Goal: Transaction & Acquisition: Purchase product/service

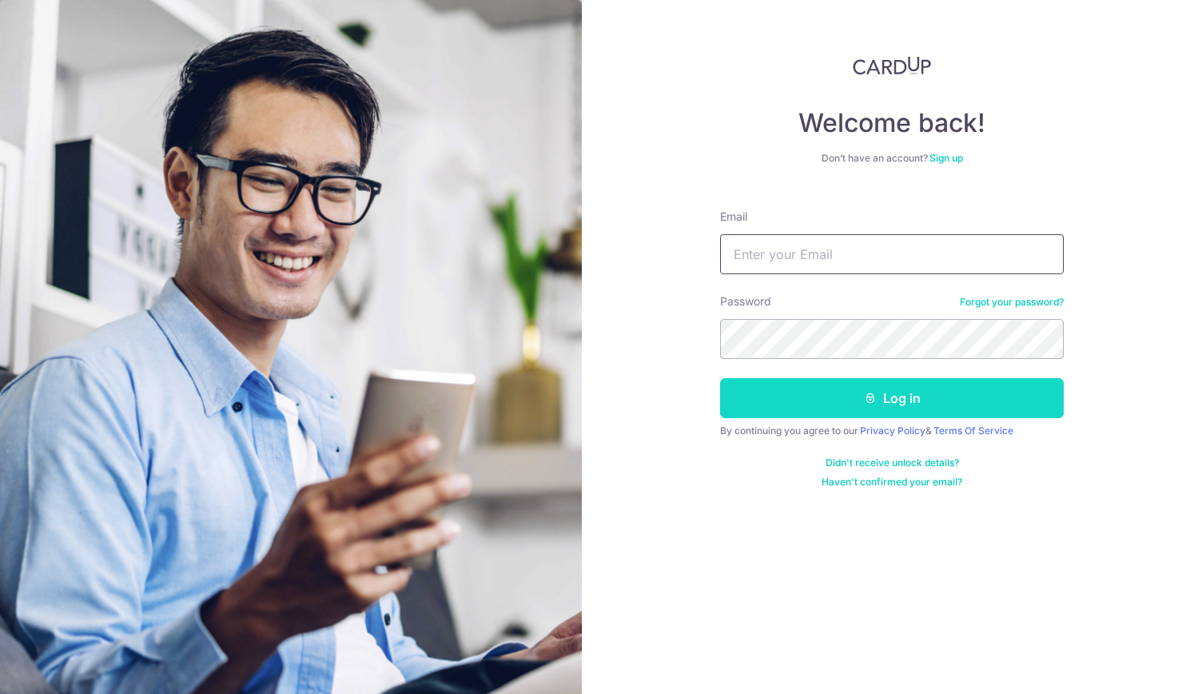
type input "[PERSON_NAME][EMAIL_ADDRESS][DOMAIN_NAME]"
click at [918, 404] on button "Log in" at bounding box center [892, 398] width 344 height 40
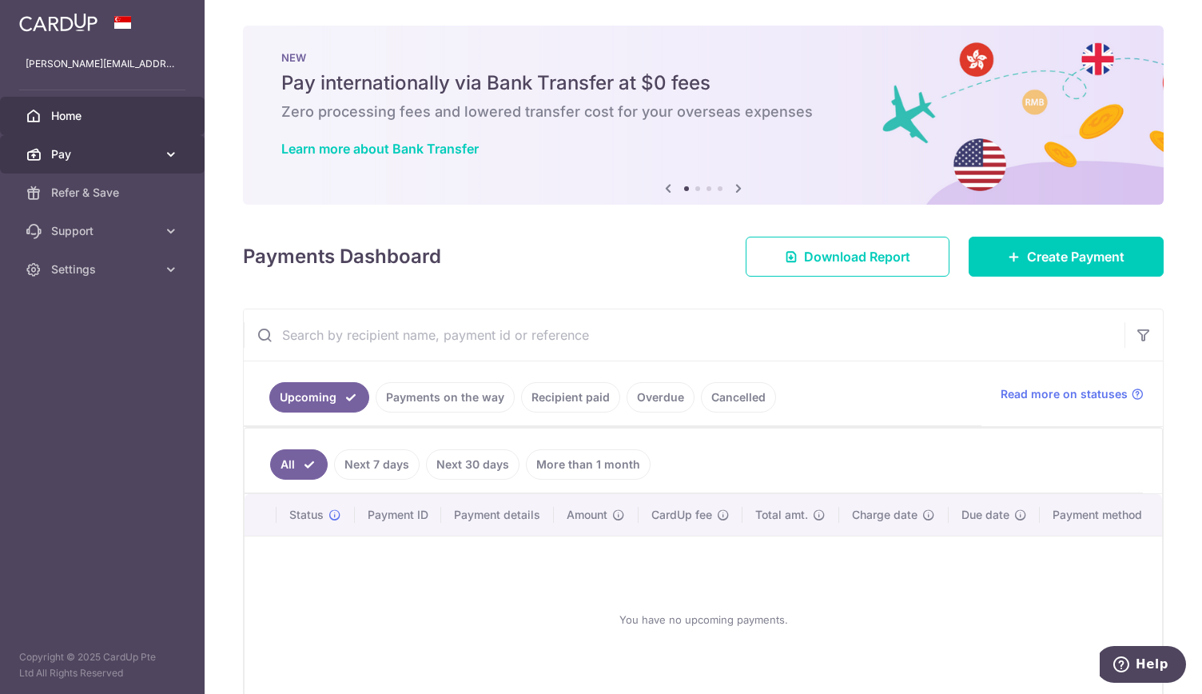
click at [85, 162] on link "Pay" at bounding box center [102, 154] width 205 height 38
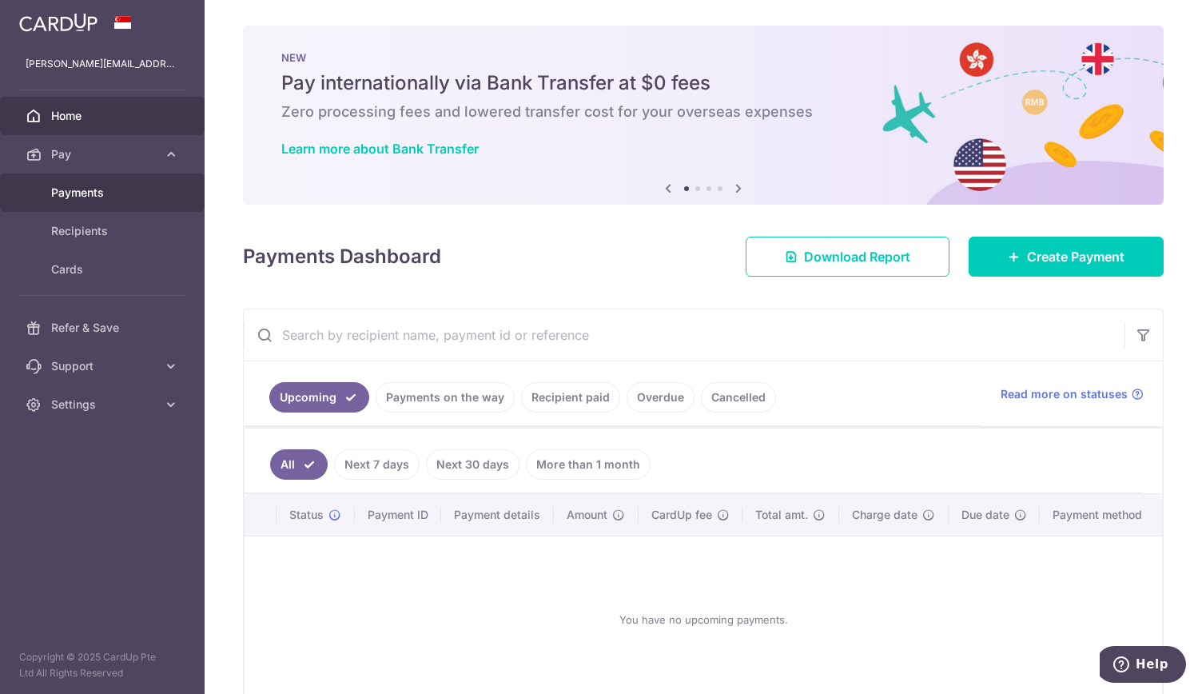
click at [92, 194] on span "Payments" at bounding box center [103, 193] width 105 height 16
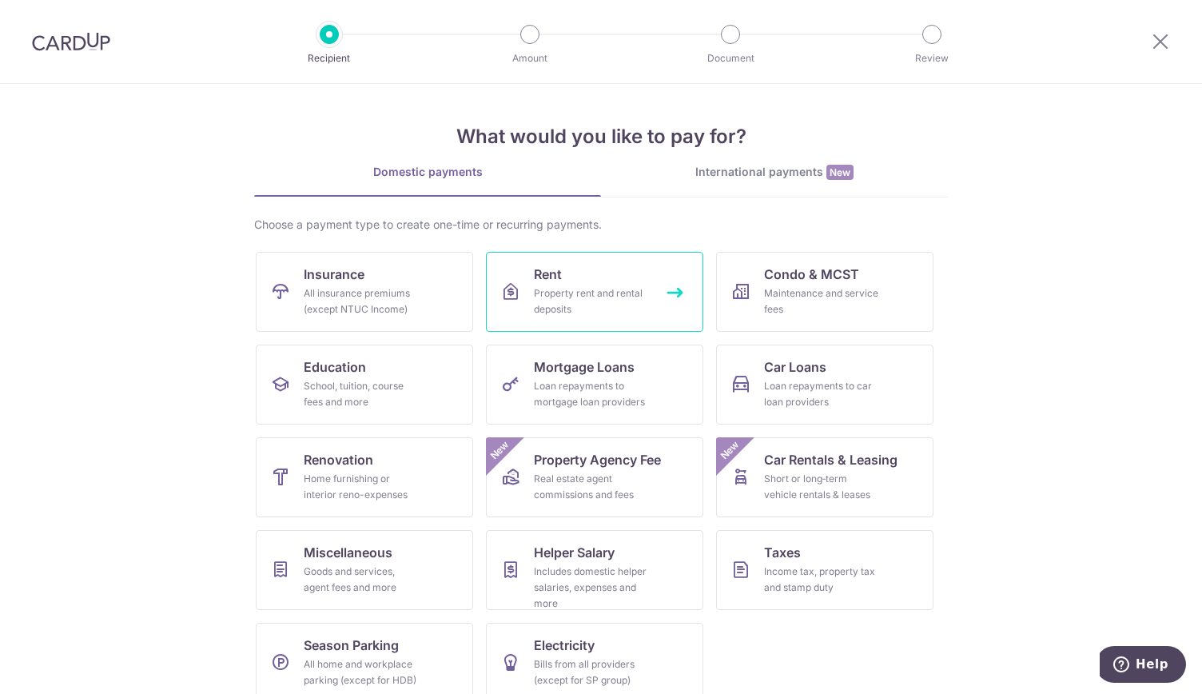
click at [572, 287] on div "Property rent and rental deposits" at bounding box center [591, 301] width 115 height 32
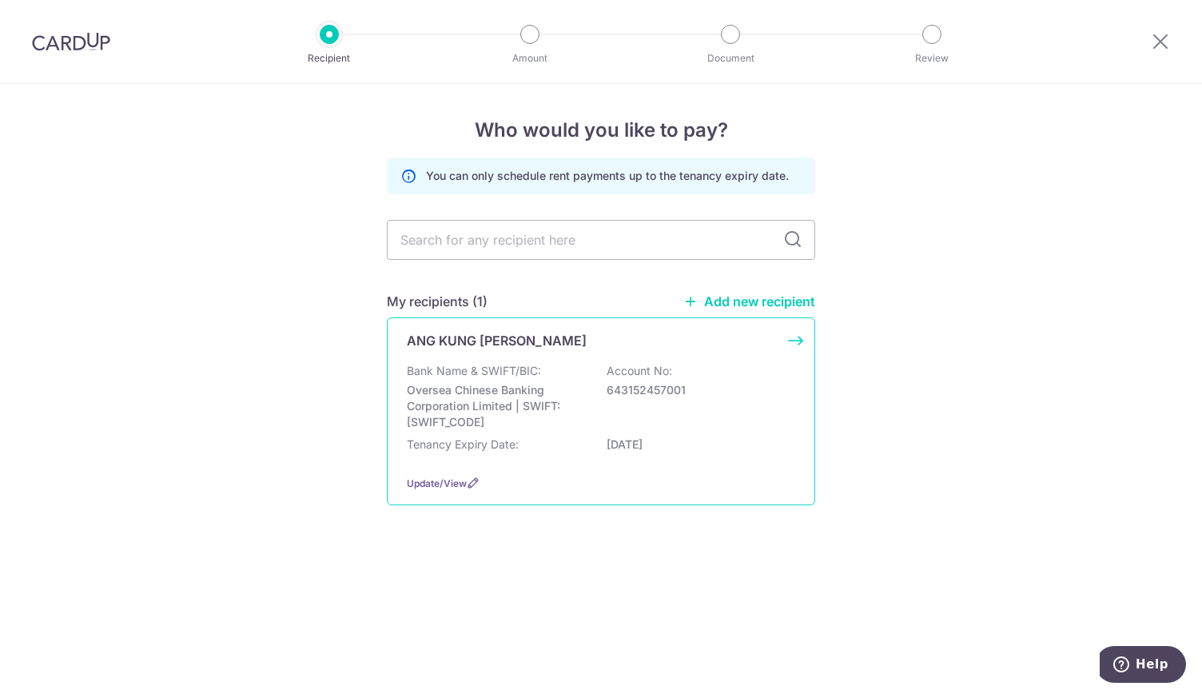
click at [535, 396] on p "Oversea Chinese Banking Corporation Limited | SWIFT: OCBCSGSGXXX" at bounding box center [496, 406] width 179 height 48
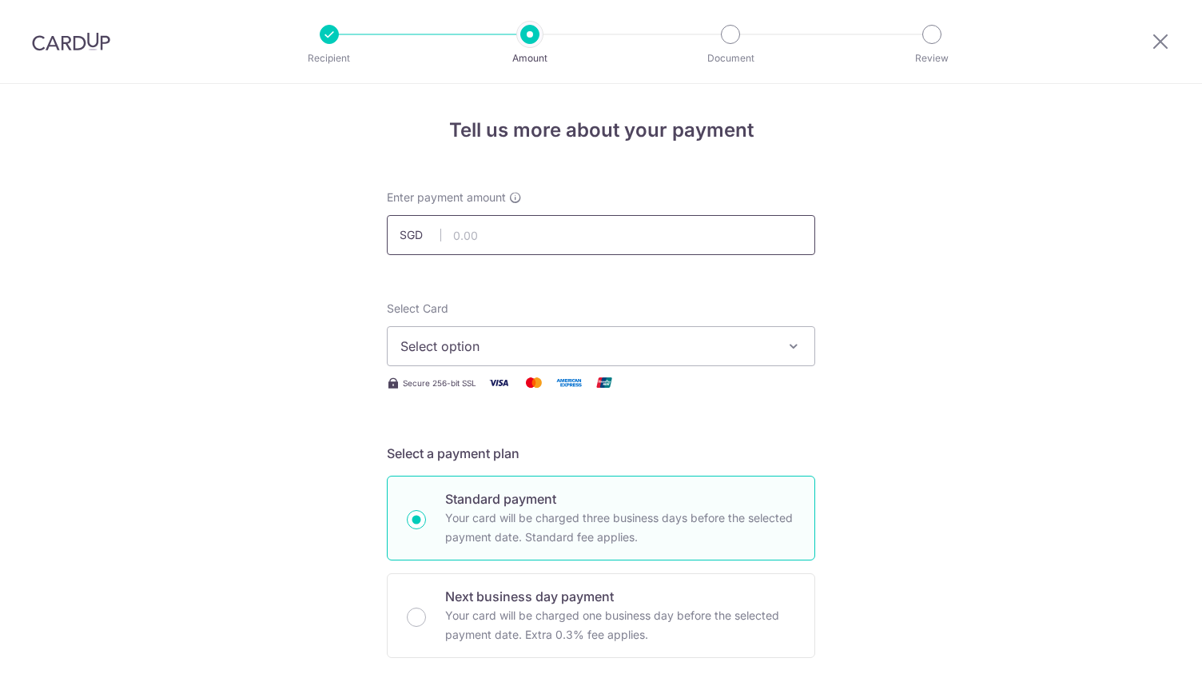
click at [501, 227] on input "text" at bounding box center [601, 235] width 428 height 40
type input "3,150.00"
click at [1161, 38] on icon at bounding box center [1160, 41] width 19 height 20
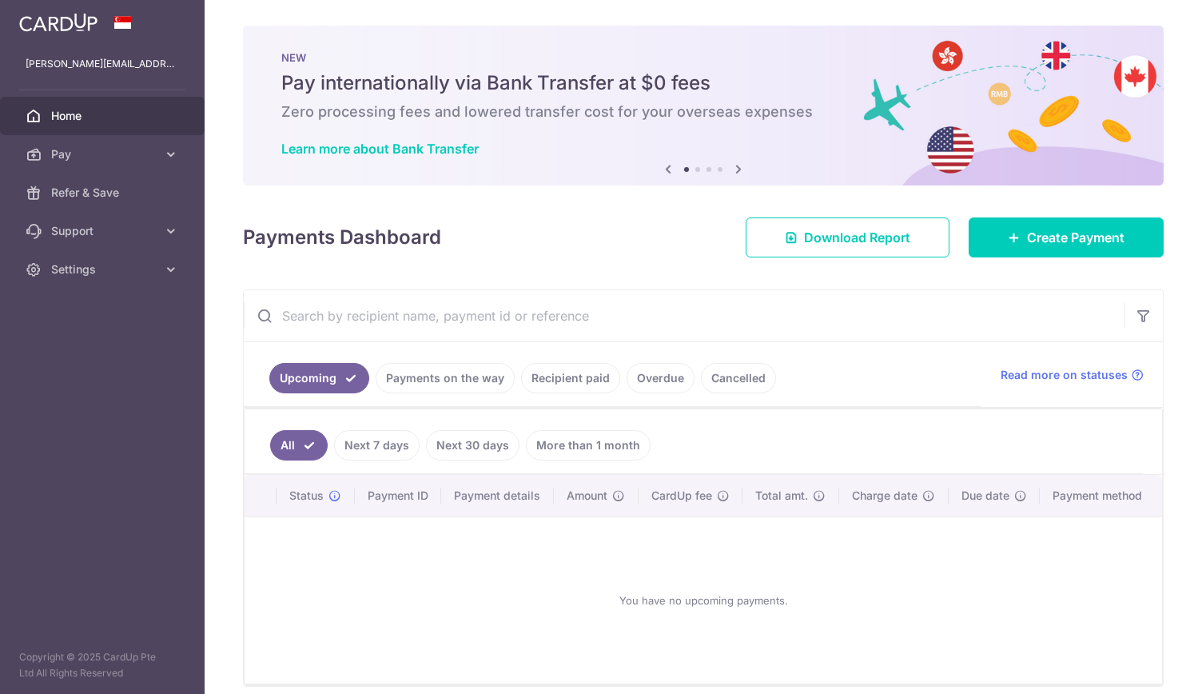
click at [581, 376] on link "Recipient paid" at bounding box center [570, 378] width 99 height 30
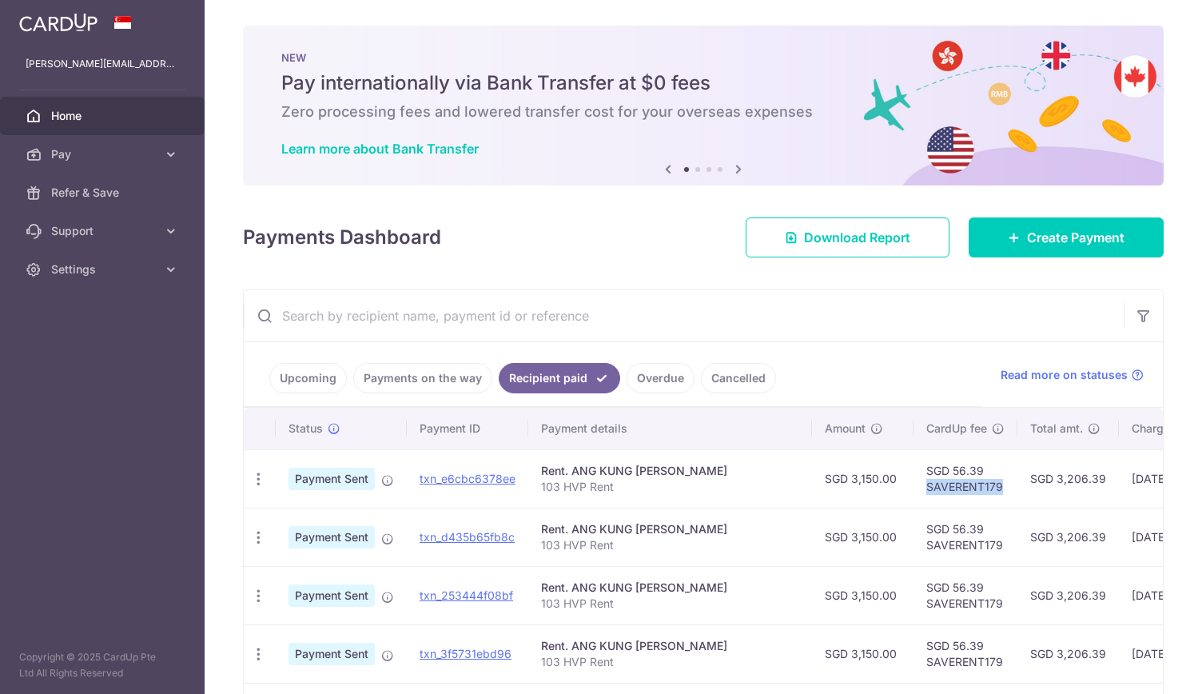
drag, startPoint x: 923, startPoint y: 484, endPoint x: 997, endPoint y: 487, distance: 74.4
click at [997, 487] on td "SGD 56.39 SAVERENT179" at bounding box center [965, 478] width 104 height 58
copy td "SAVERENT179"
click at [61, 157] on span "Pay" at bounding box center [103, 154] width 105 height 16
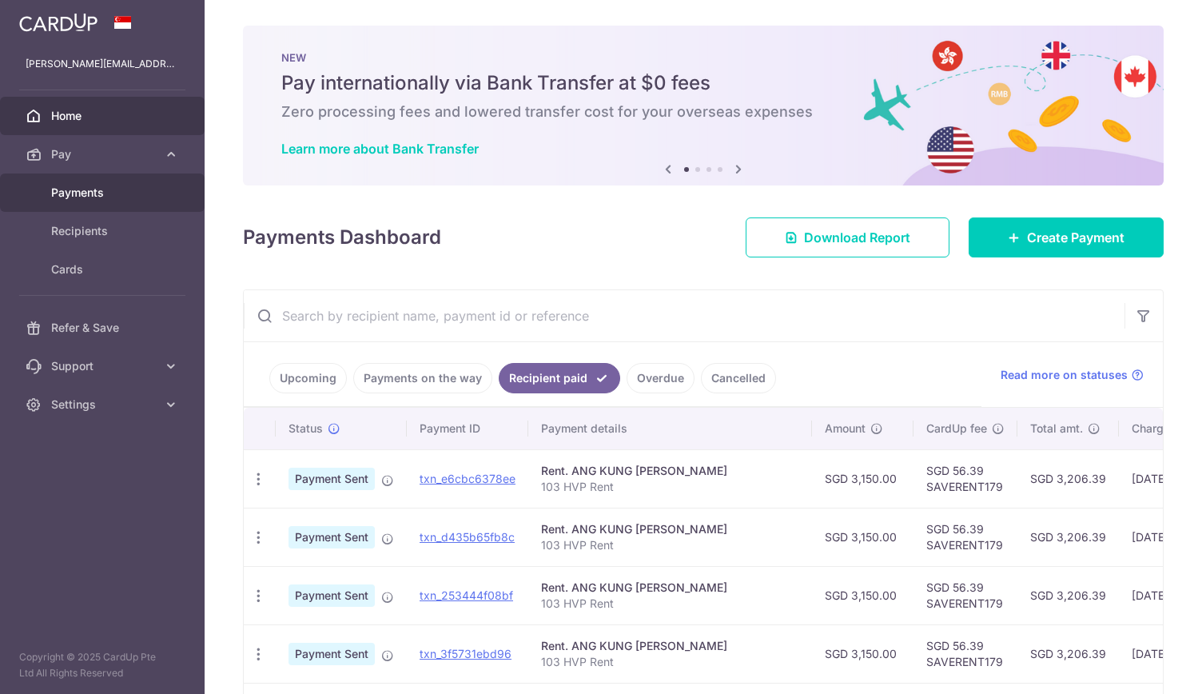
click at [70, 190] on span "Payments" at bounding box center [103, 193] width 105 height 16
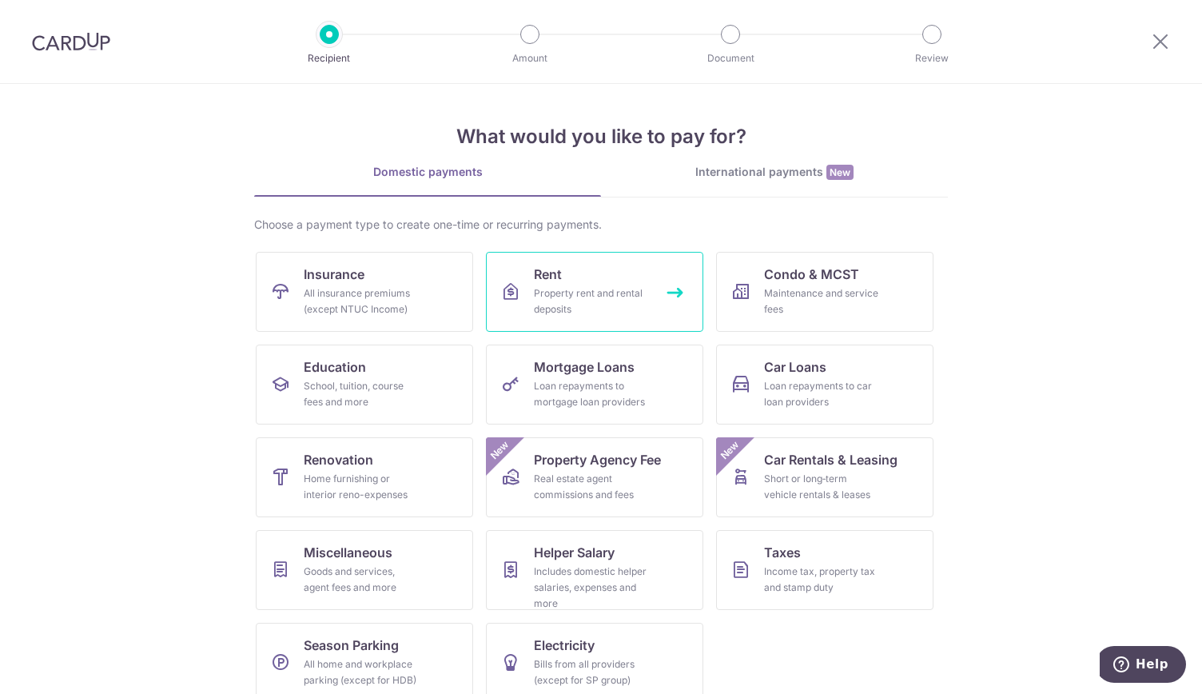
click at [607, 300] on div "Property rent and rental deposits" at bounding box center [591, 301] width 115 height 32
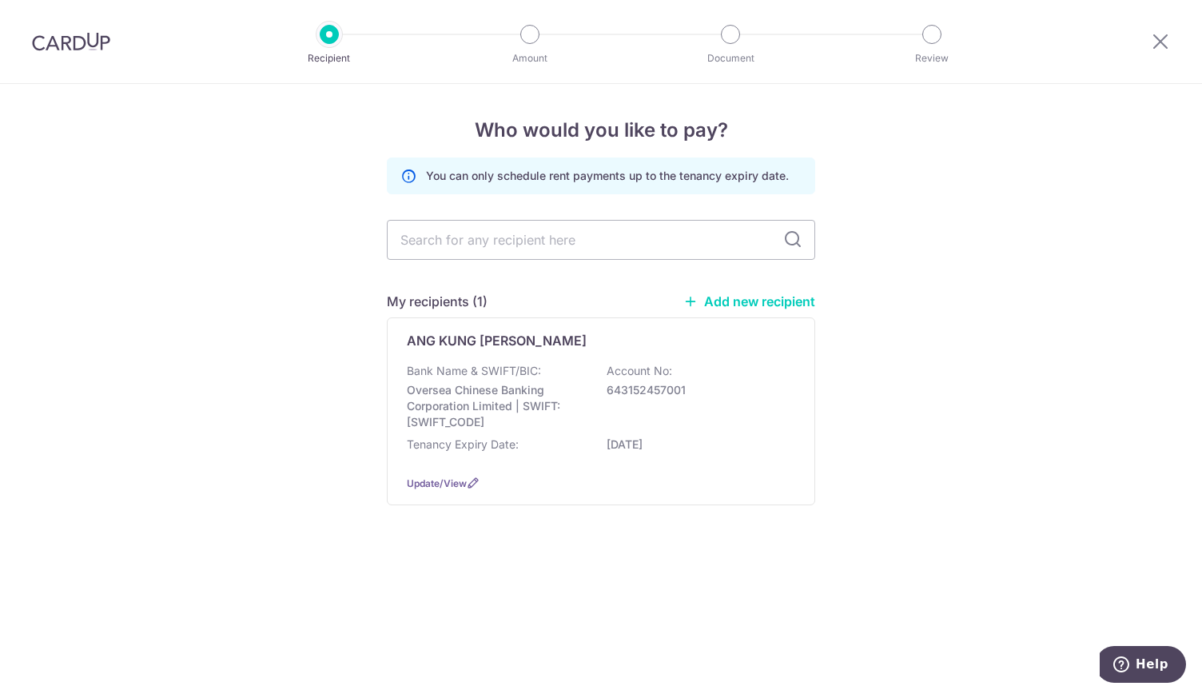
click at [488, 373] on p "Bank Name & SWIFT/BIC:" at bounding box center [474, 371] width 134 height 16
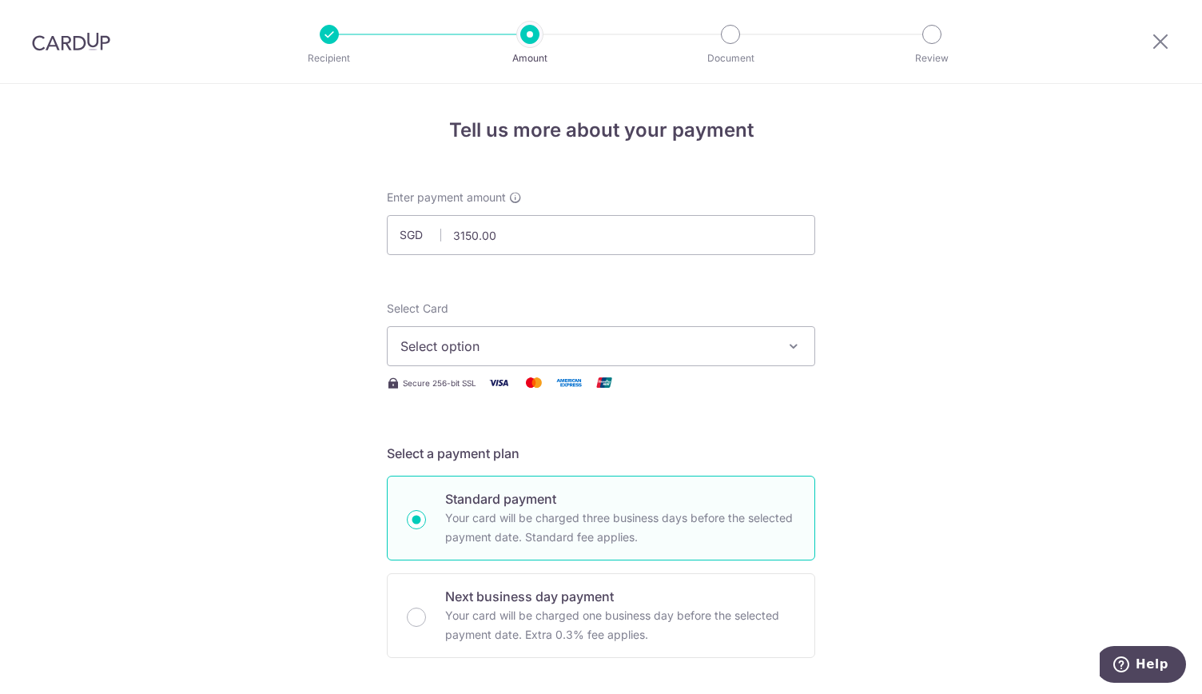
type input "3,150.00"
click at [509, 347] on span "Select option" at bounding box center [586, 345] width 372 height 19
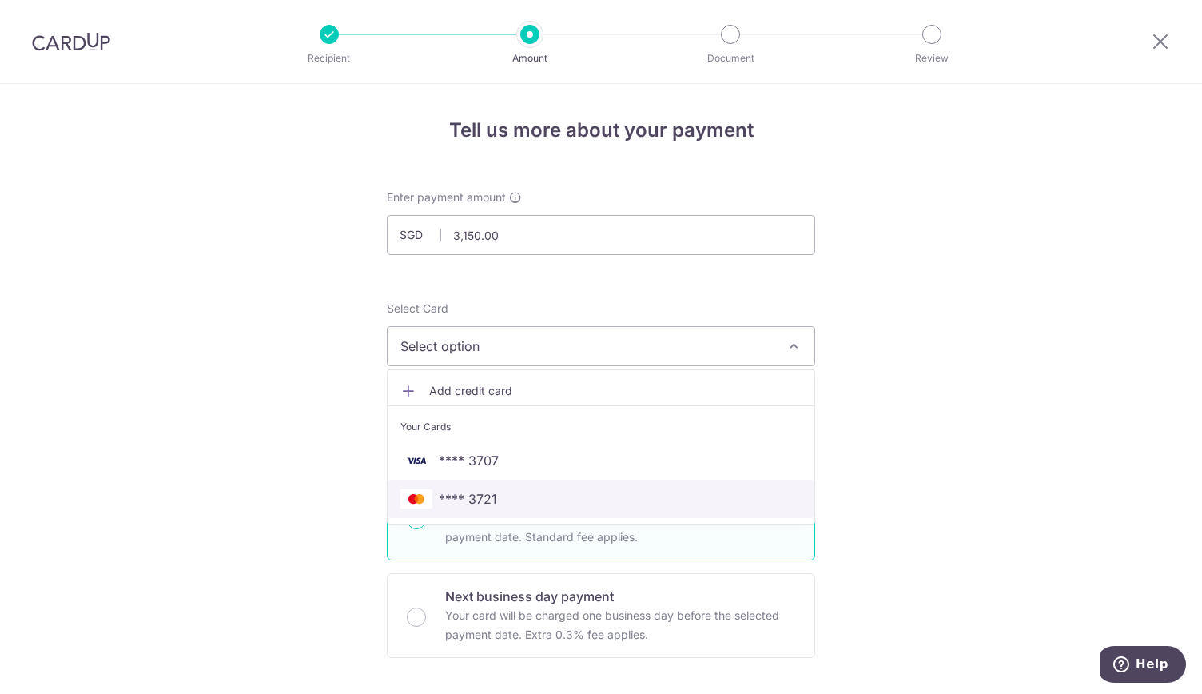
click at [511, 499] on span "**** 3721" at bounding box center [600, 498] width 401 height 19
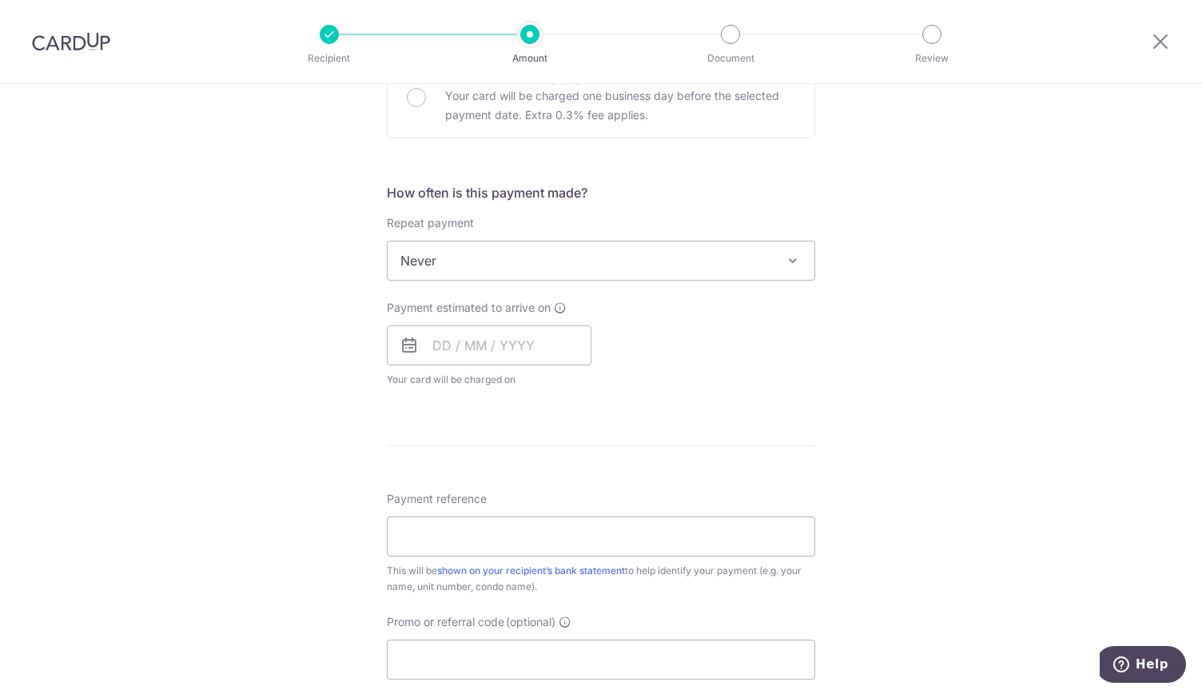
scroll to position [559, 0]
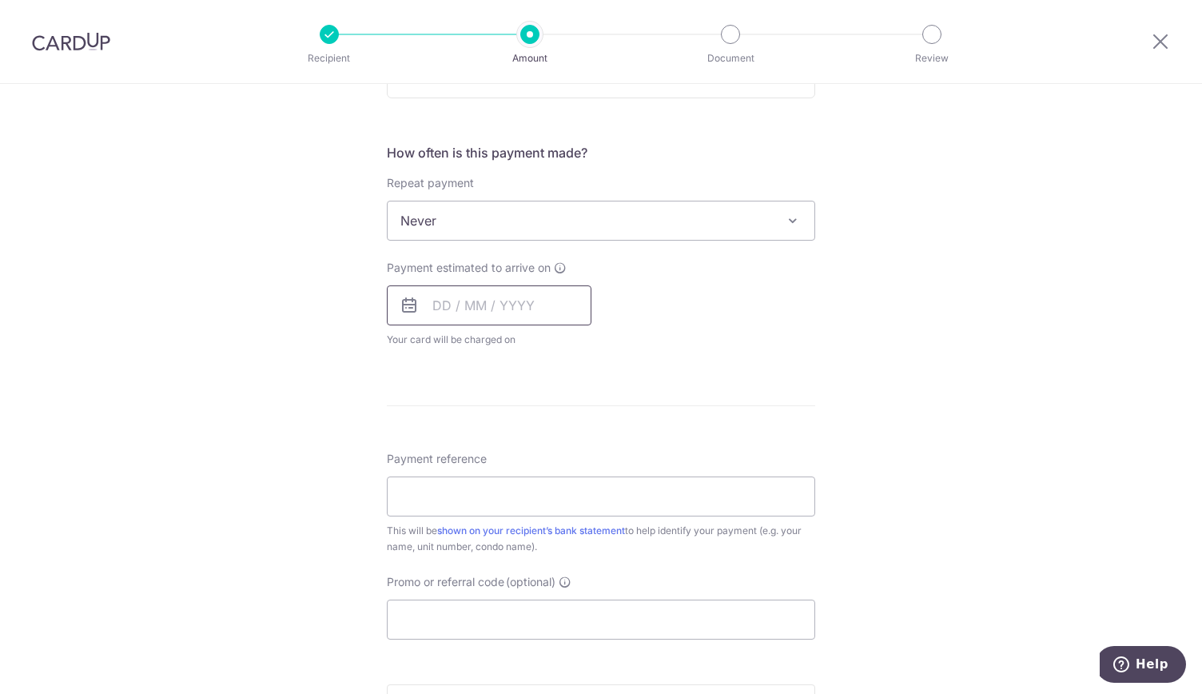
click at [436, 304] on input "text" at bounding box center [489, 305] width 205 height 40
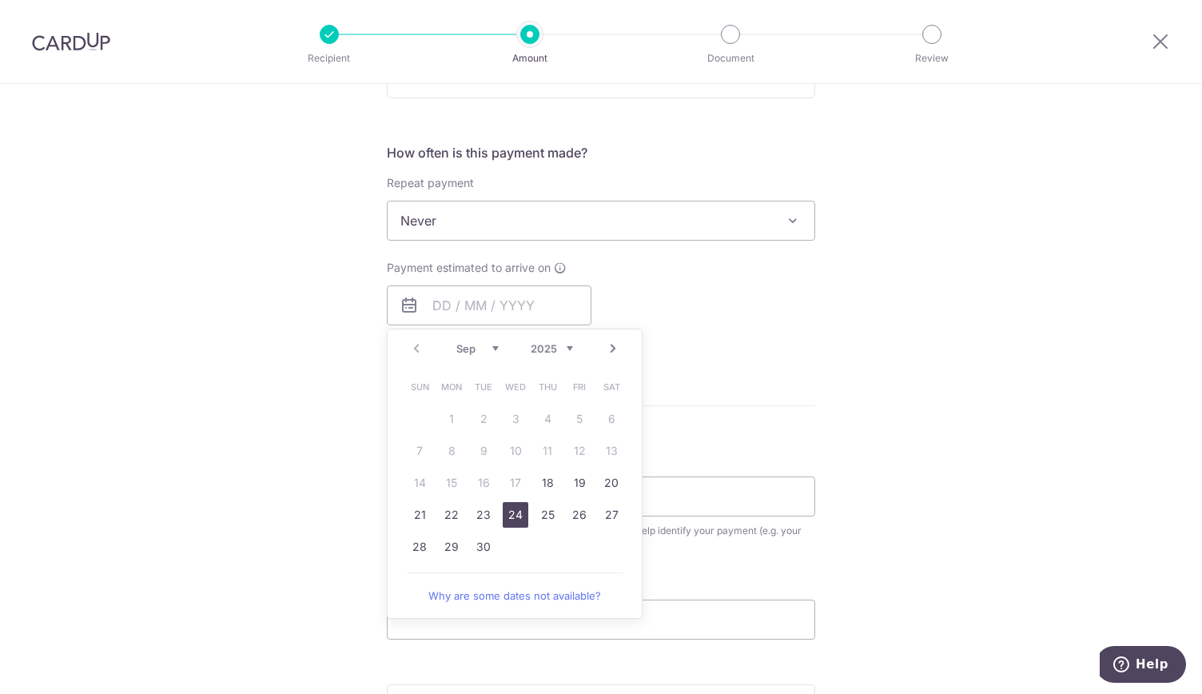
click at [521, 514] on link "24" at bounding box center [516, 515] width 26 height 26
type input "[DATE]"
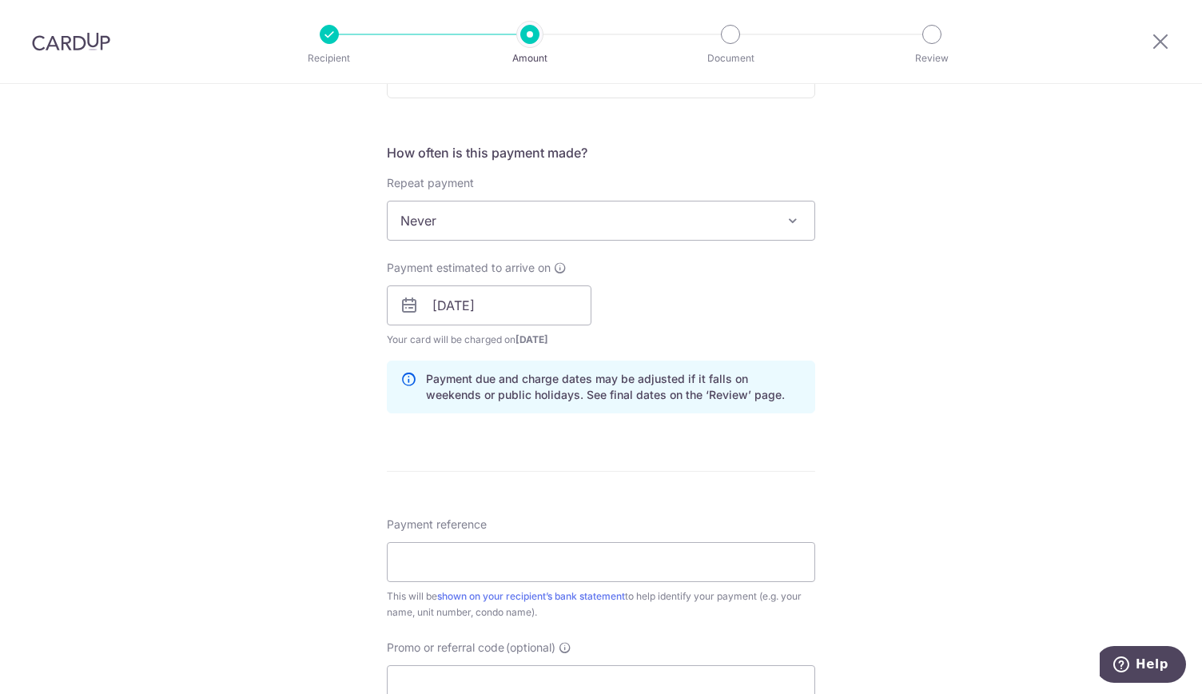
scroll to position [719, 0]
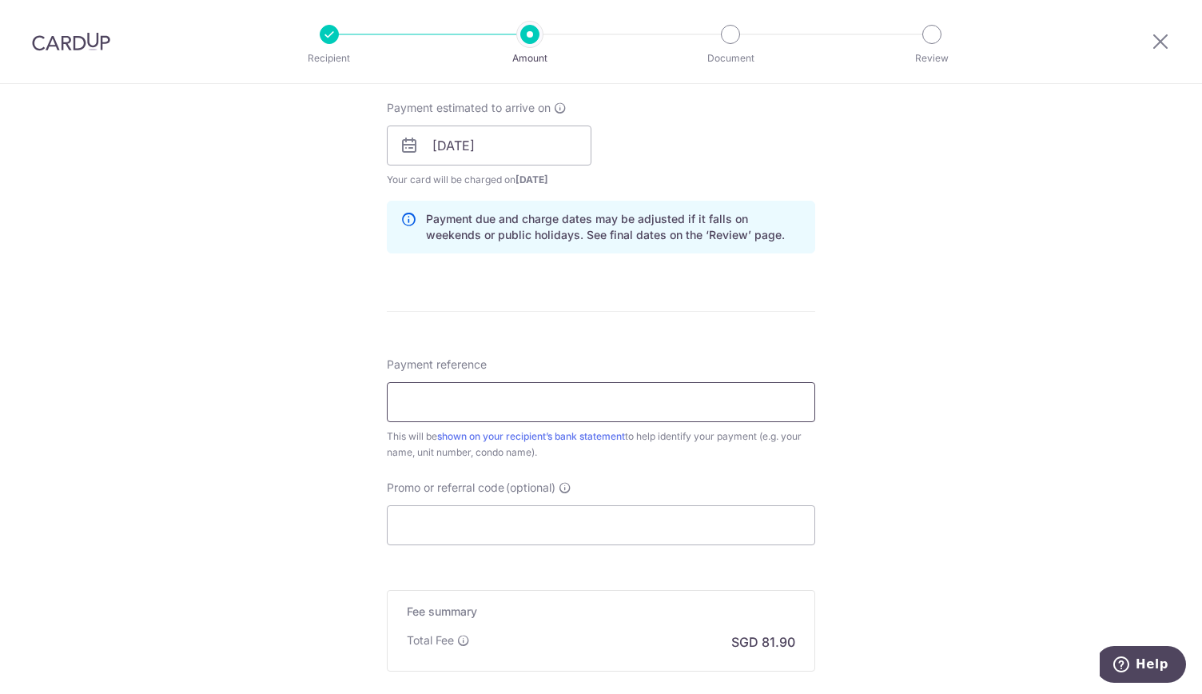
click at [606, 399] on input "Payment reference" at bounding box center [601, 402] width 428 height 40
type input "103 HVP Rent"
click at [539, 517] on input "Promo or referral code (optional)" at bounding box center [601, 525] width 428 height 40
paste input "SAVERENT179"
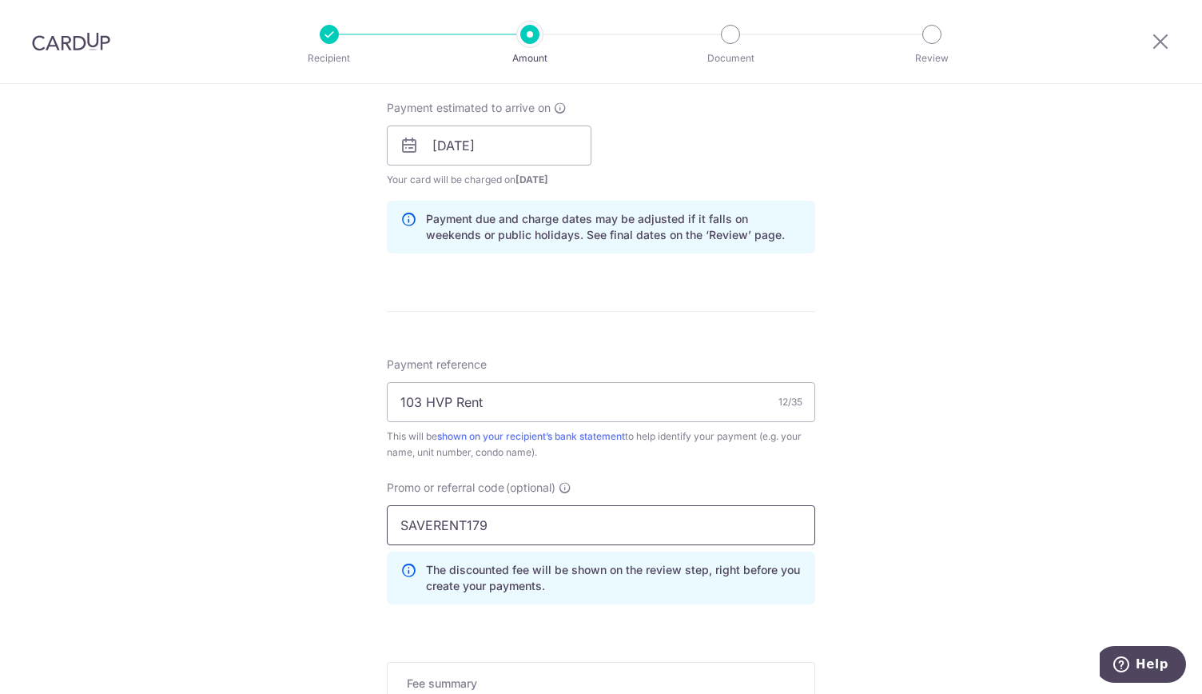
type input "SAVERENT179"
click at [901, 510] on div "Tell us more about your payment Enter payment amount SGD 3,150.00 3150.00 Selec…" at bounding box center [601, 156] width 1202 height 1583
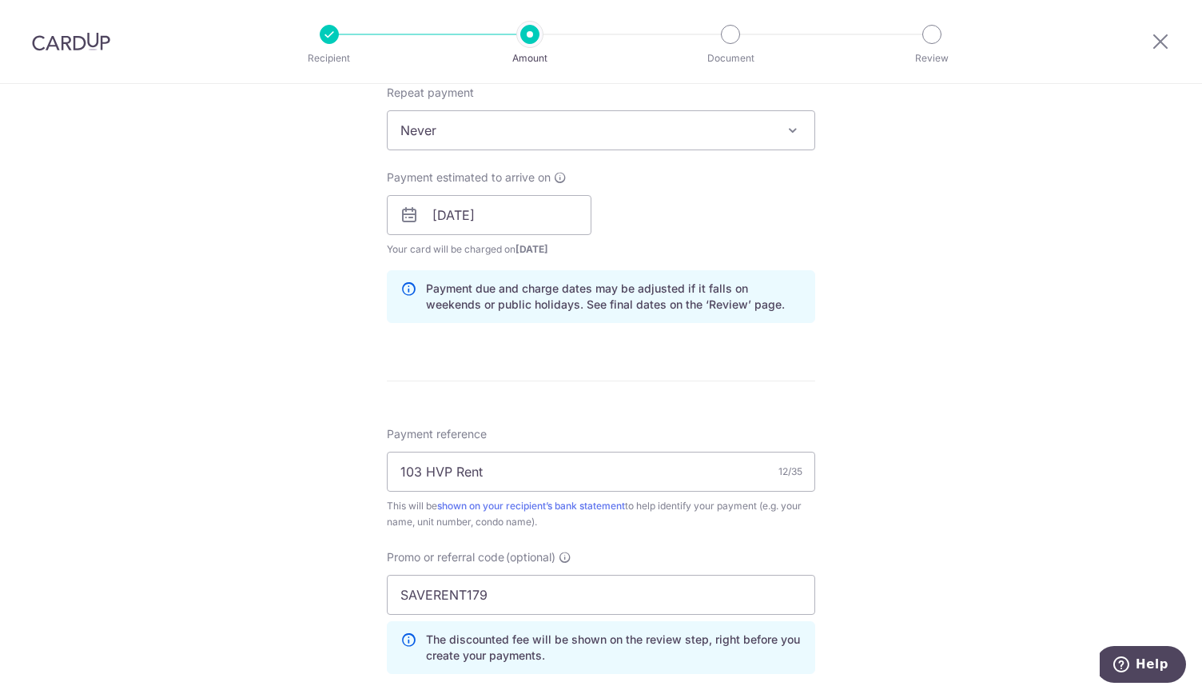
scroll to position [969, 0]
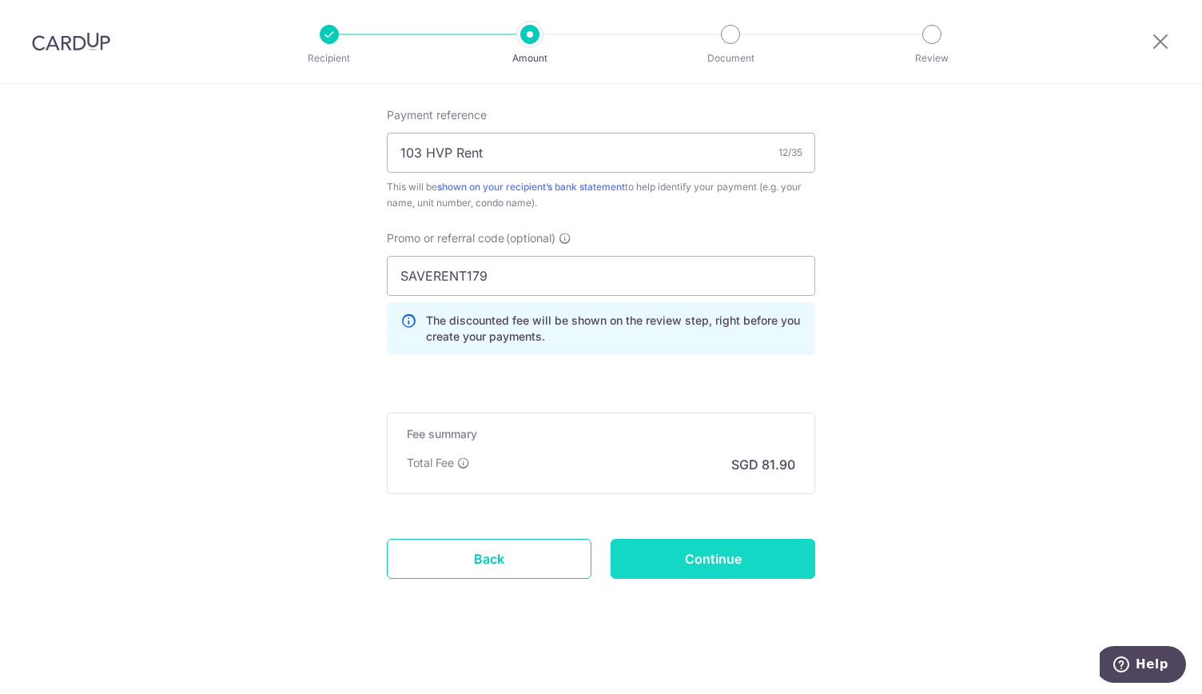
click at [763, 559] on input "Continue" at bounding box center [713, 559] width 205 height 40
type input "Create Schedule"
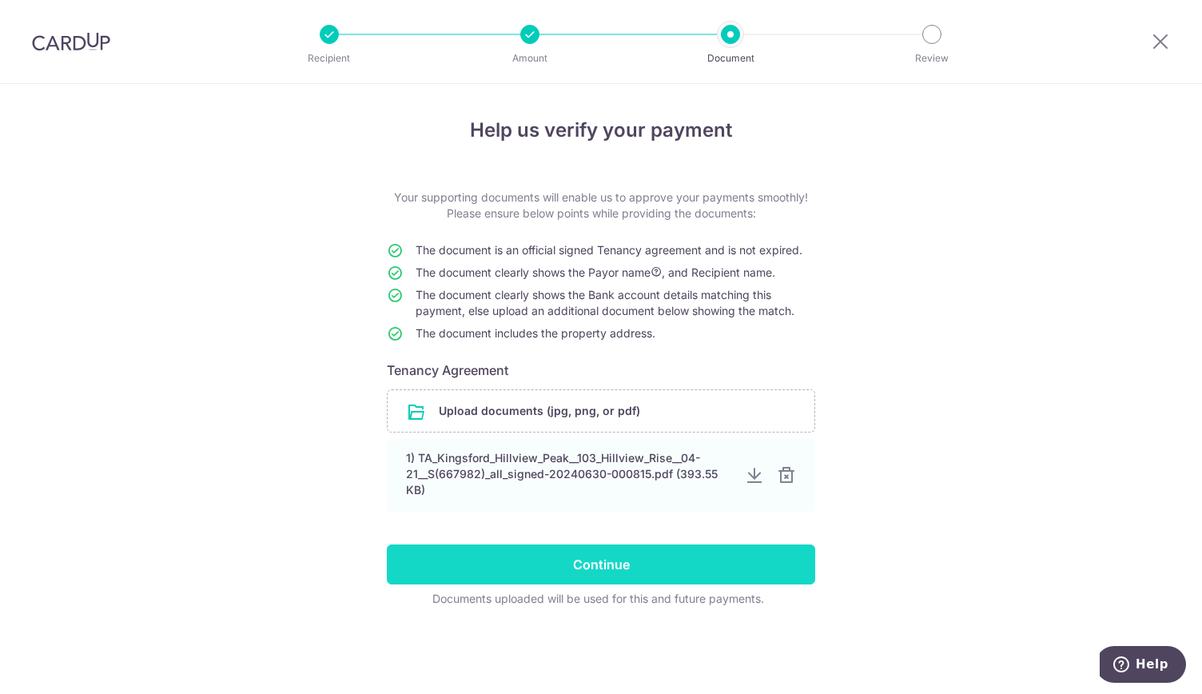
click at [704, 560] on input "Continue" at bounding box center [601, 564] width 428 height 40
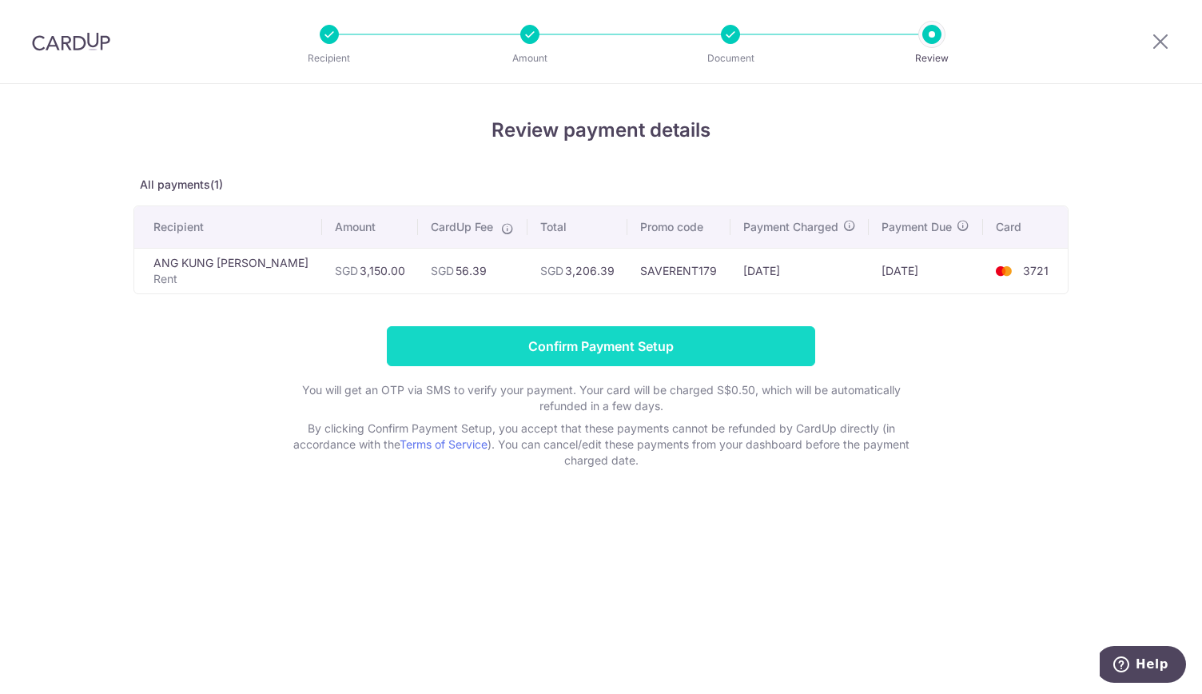
click at [643, 346] on input "Confirm Payment Setup" at bounding box center [601, 346] width 428 height 40
